Goal: Transaction & Acquisition: Purchase product/service

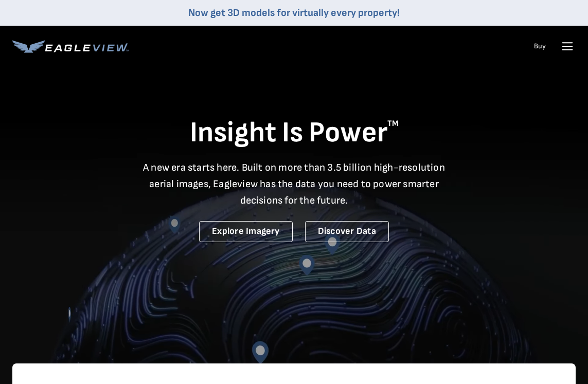
click at [566, 46] on icon at bounding box center [568, 46] width 10 height 0
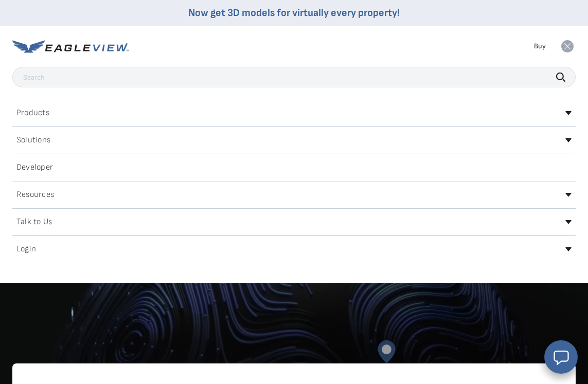
click at [25, 252] on h2 "Login" at bounding box center [26, 249] width 20 height 8
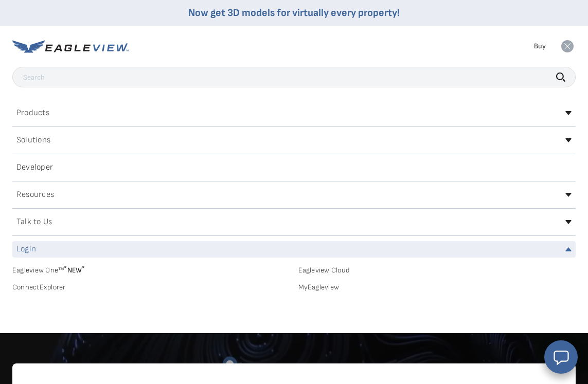
click at [301, 286] on link "MyEagleview" at bounding box center [437, 287] width 278 height 9
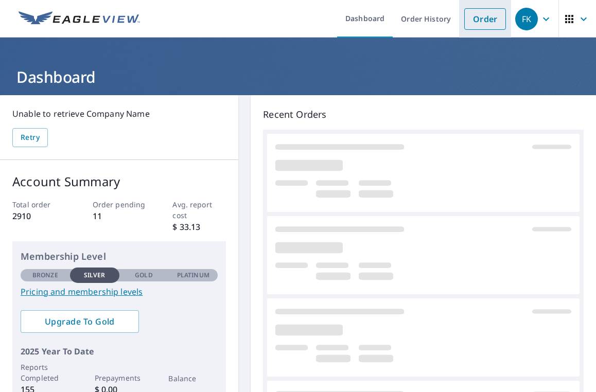
click at [480, 21] on link "Order" at bounding box center [485, 19] width 42 height 22
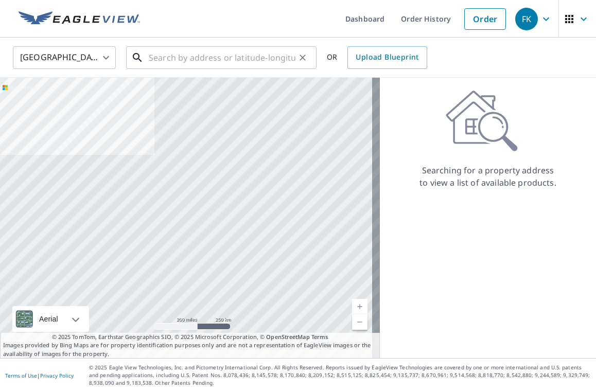
click at [229, 57] on input "text" at bounding box center [222, 57] width 147 height 29
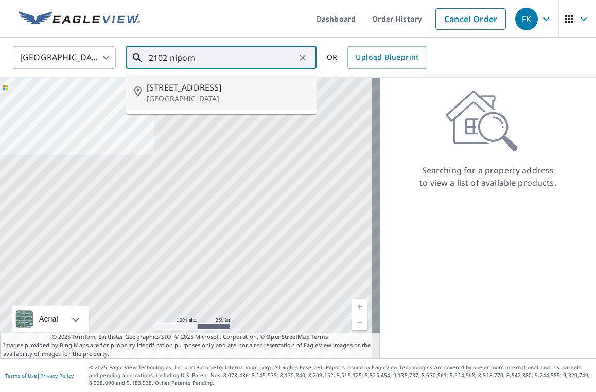
click at [207, 82] on span "[STREET_ADDRESS]" at bounding box center [228, 87] width 162 height 12
type input "[STREET_ADDRESS]"
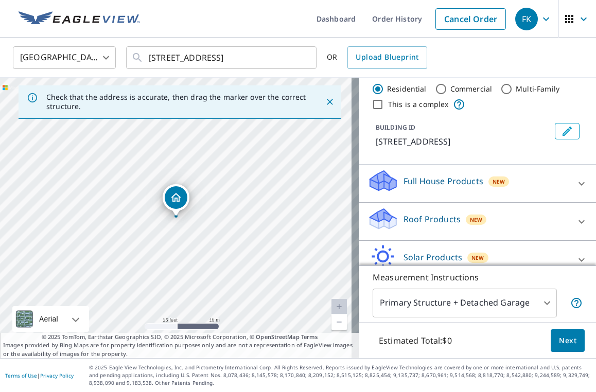
click at [411, 219] on p "Roof Products" at bounding box center [431, 219] width 57 height 12
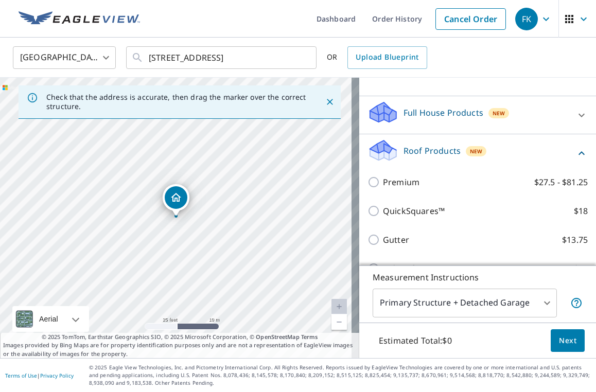
scroll to position [128, 0]
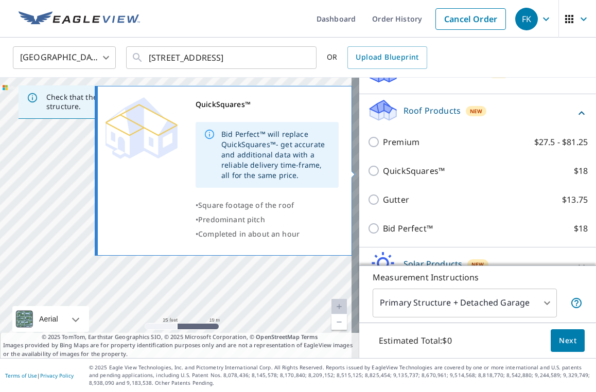
click at [384, 173] on p "QuickSquares™" at bounding box center [414, 171] width 62 height 12
click at [383, 173] on input "QuickSquares™ $18" at bounding box center [374, 171] width 15 height 12
checkbox input "true"
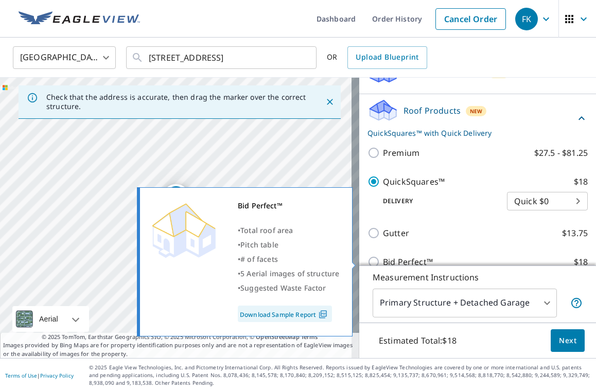
click at [408, 259] on p "Bid Perfect™" at bounding box center [408, 262] width 50 height 12
click at [383, 259] on input "Bid Perfect™ $18" at bounding box center [374, 262] width 15 height 12
checkbox input "true"
checkbox input "false"
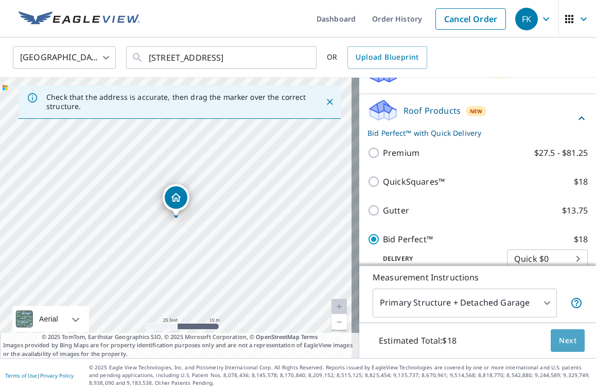
click at [561, 343] on span "Next" at bounding box center [567, 341] width 17 height 13
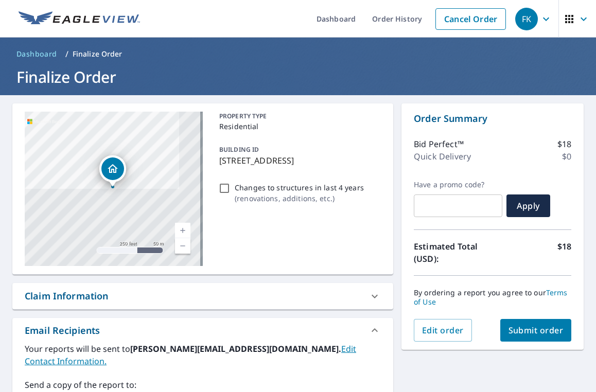
click at [521, 336] on button "Submit order" at bounding box center [536, 330] width 72 height 23
checkbox input "true"
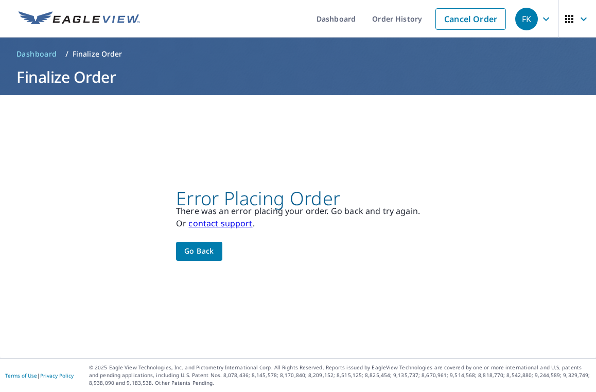
click at [195, 254] on span "Go back" at bounding box center [199, 251] width 30 height 13
